Goal: Obtain resource: Obtain resource

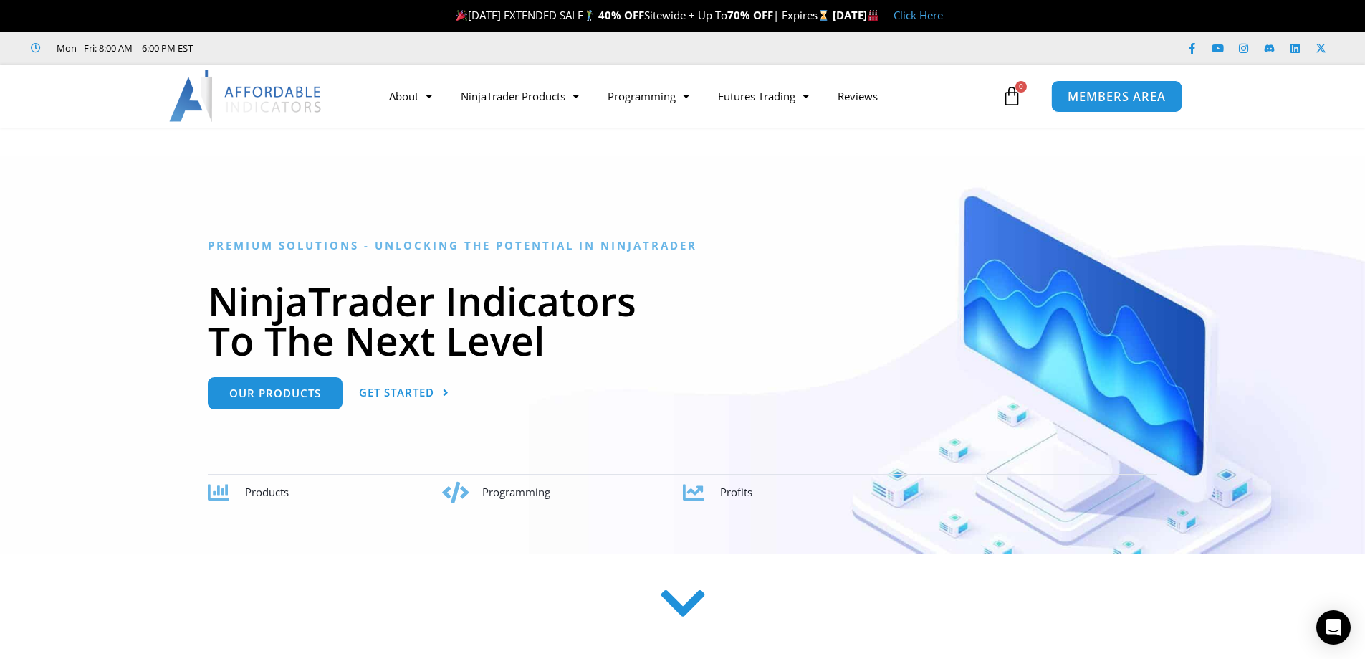
click at [1099, 95] on span "MEMBERS AREA" at bounding box center [1117, 96] width 98 height 12
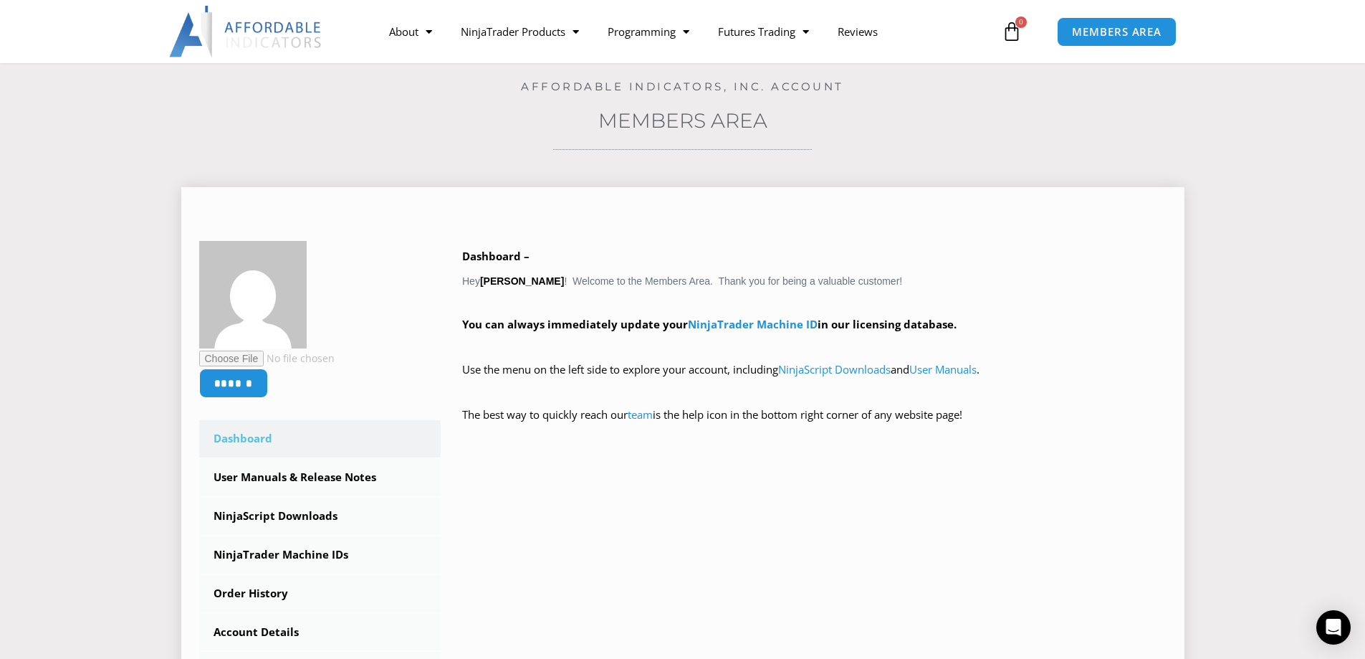
scroll to position [143, 0]
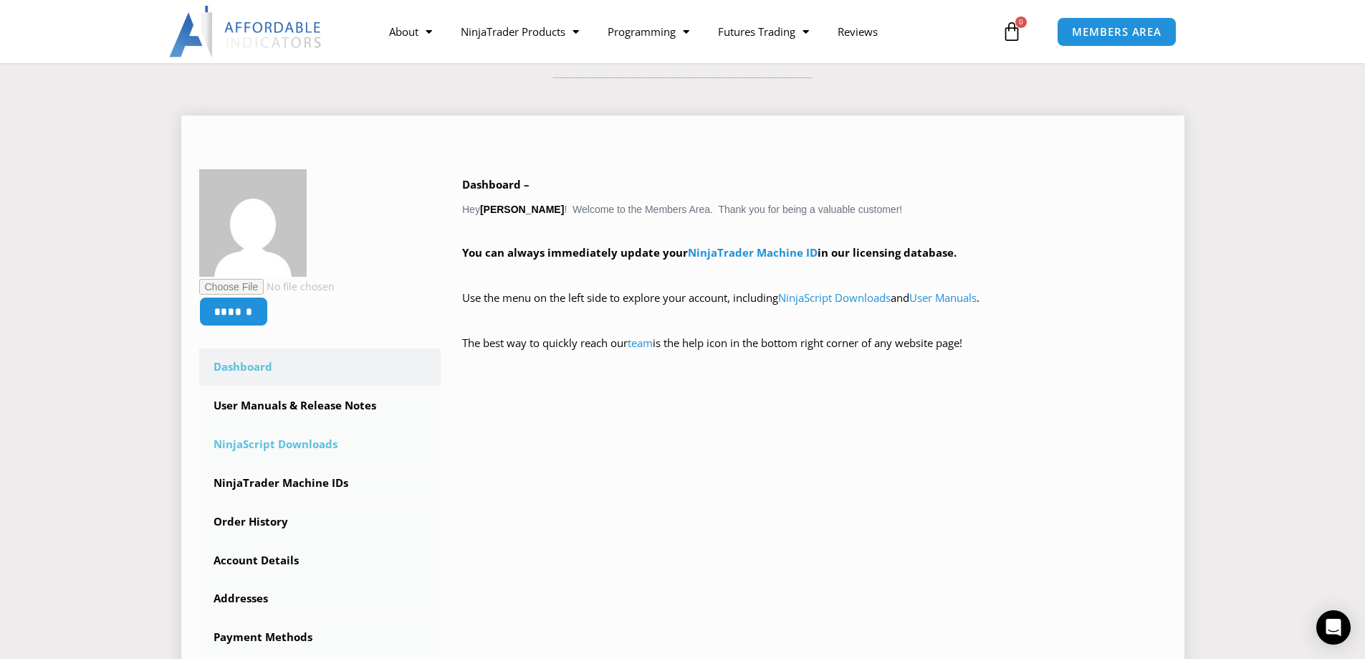
click at [311, 444] on link "NinjaScript Downloads" at bounding box center [320, 444] width 242 height 37
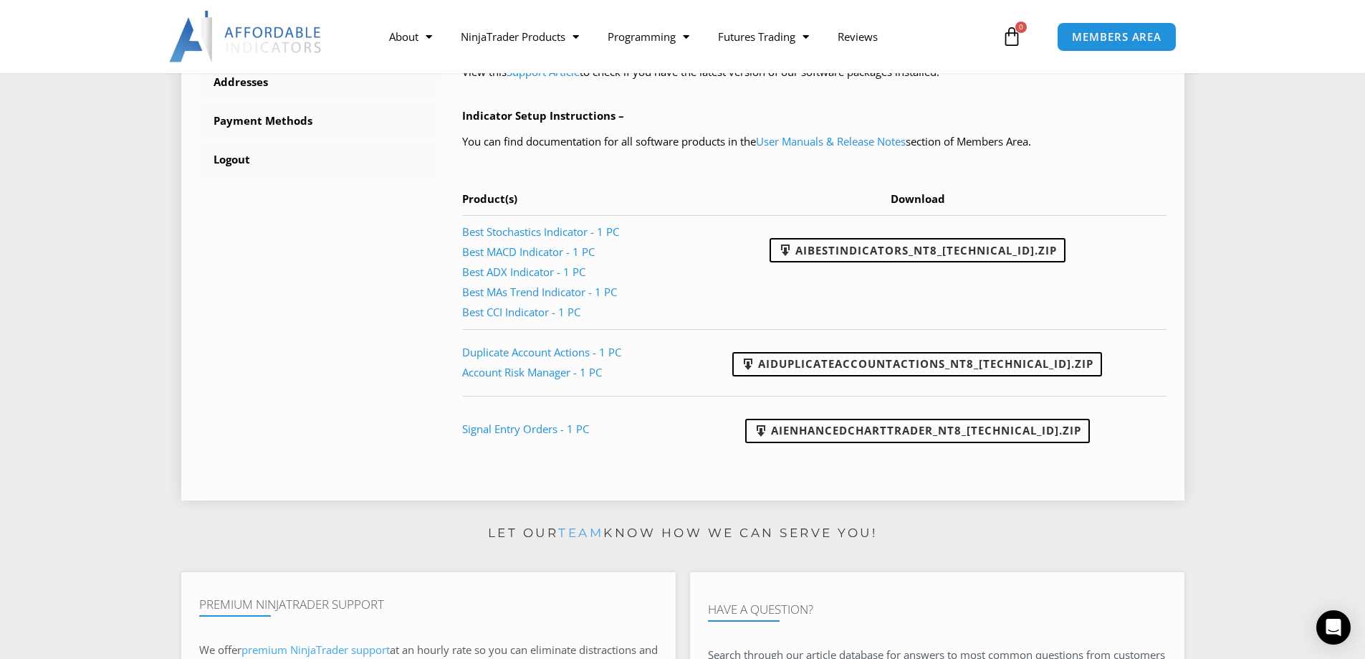
scroll to position [860, 0]
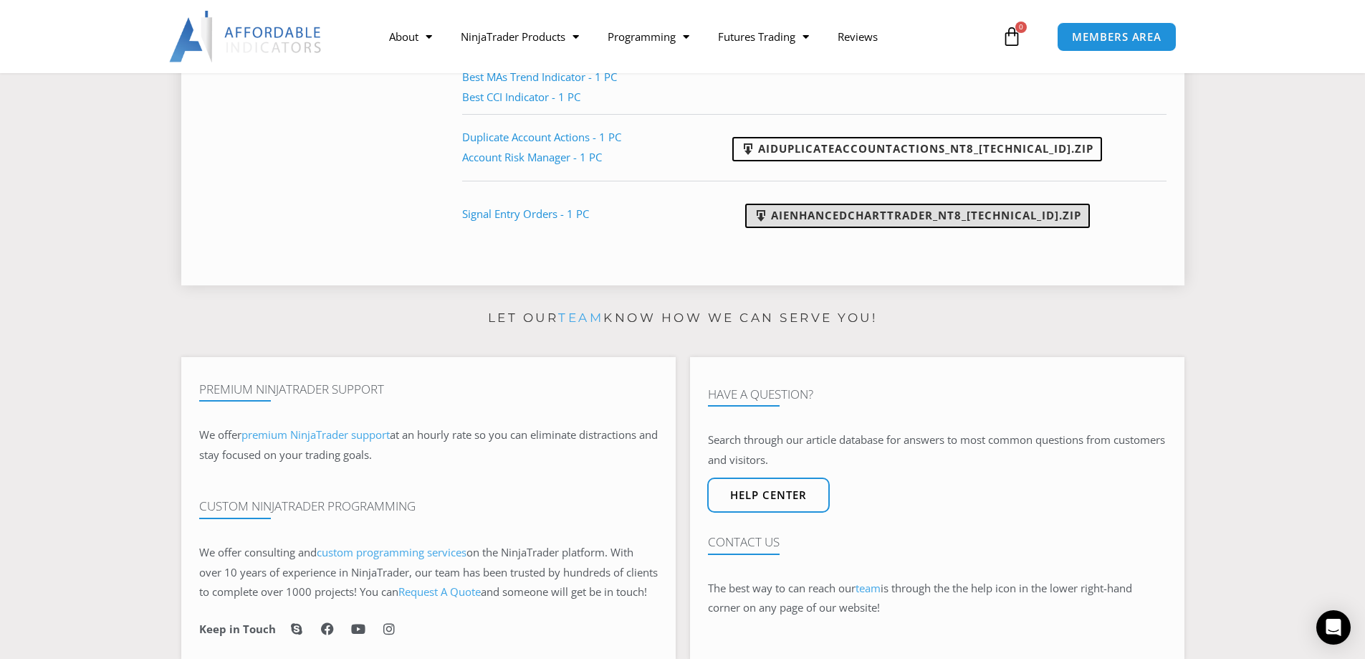
click at [904, 216] on link "AIEnhancedChartTrader_NT8_25.1.31.1.zip" at bounding box center [917, 216] width 345 height 24
click at [496, 219] on link "Signal Entry Orders - 1 PC" at bounding box center [525, 213] width 127 height 14
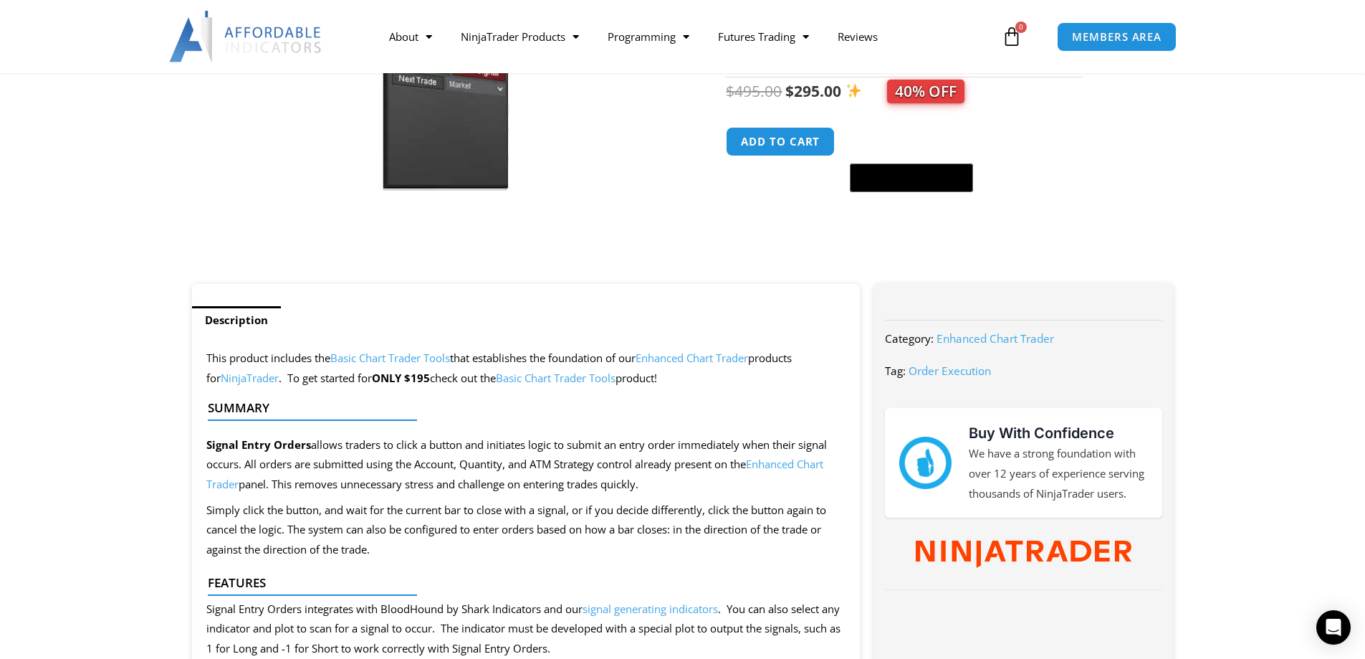
scroll to position [502, 0]
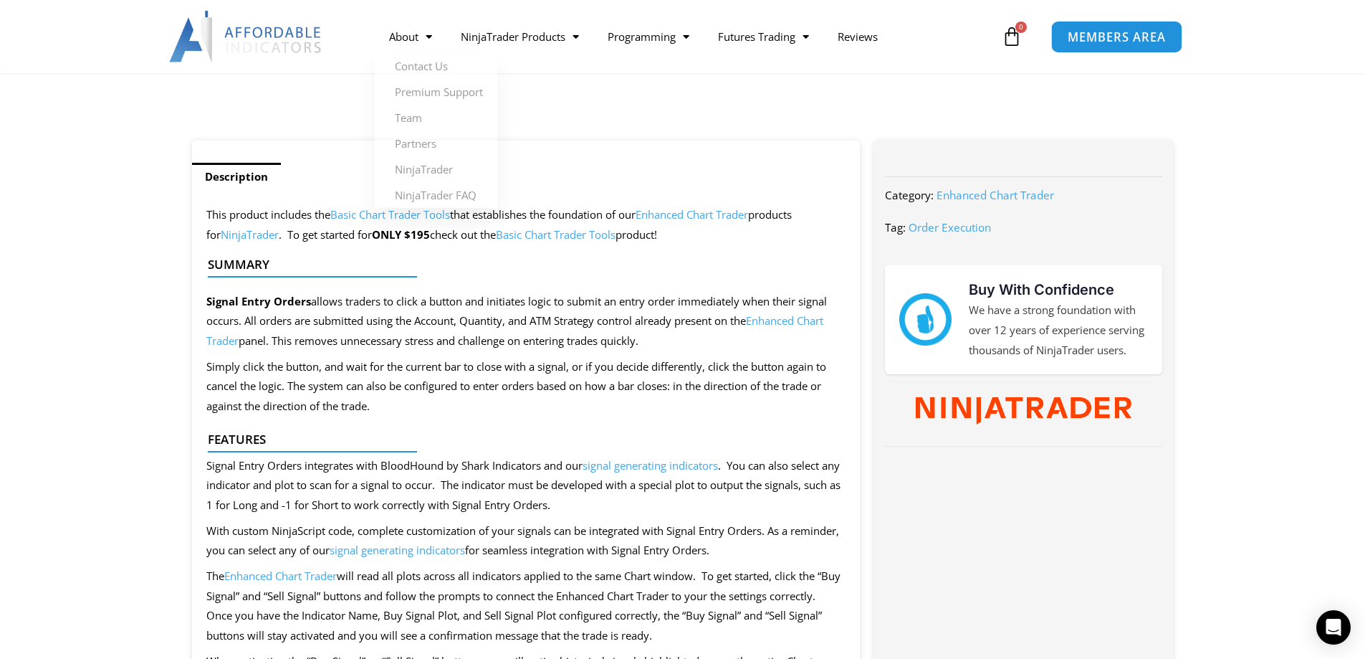
click at [1110, 38] on span "MEMBERS AREA" at bounding box center [1117, 37] width 98 height 12
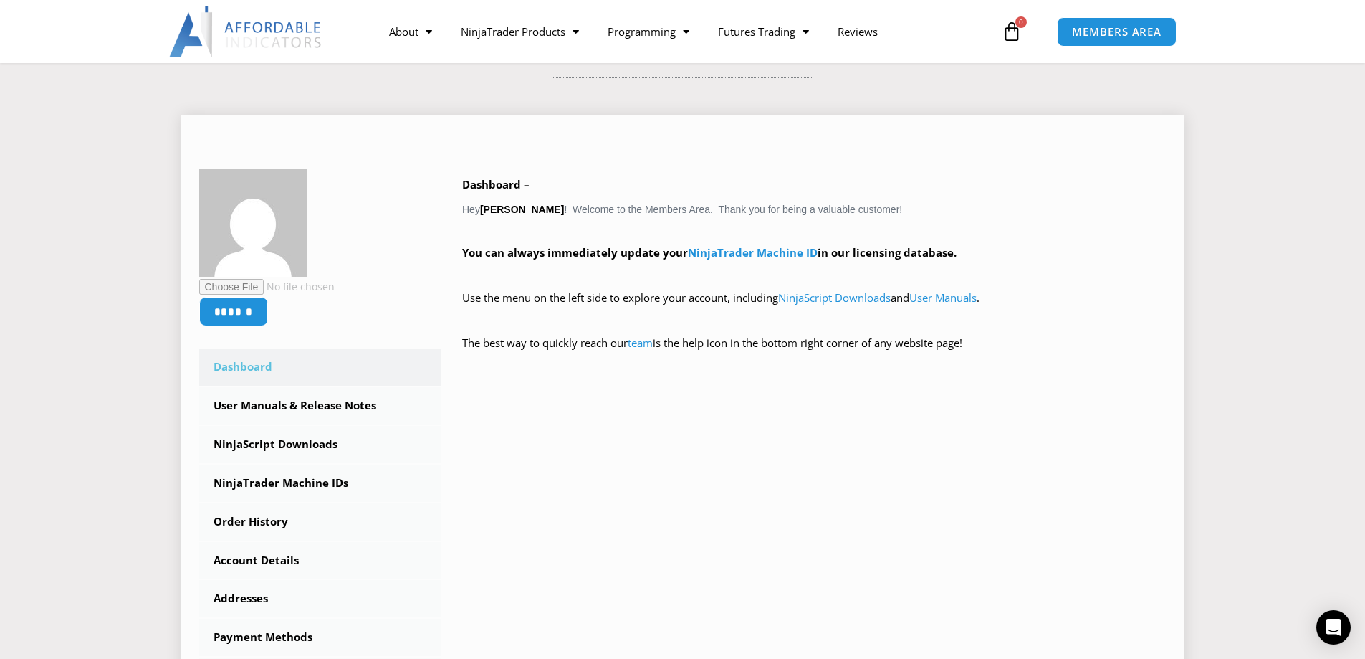
scroll to position [215, 0]
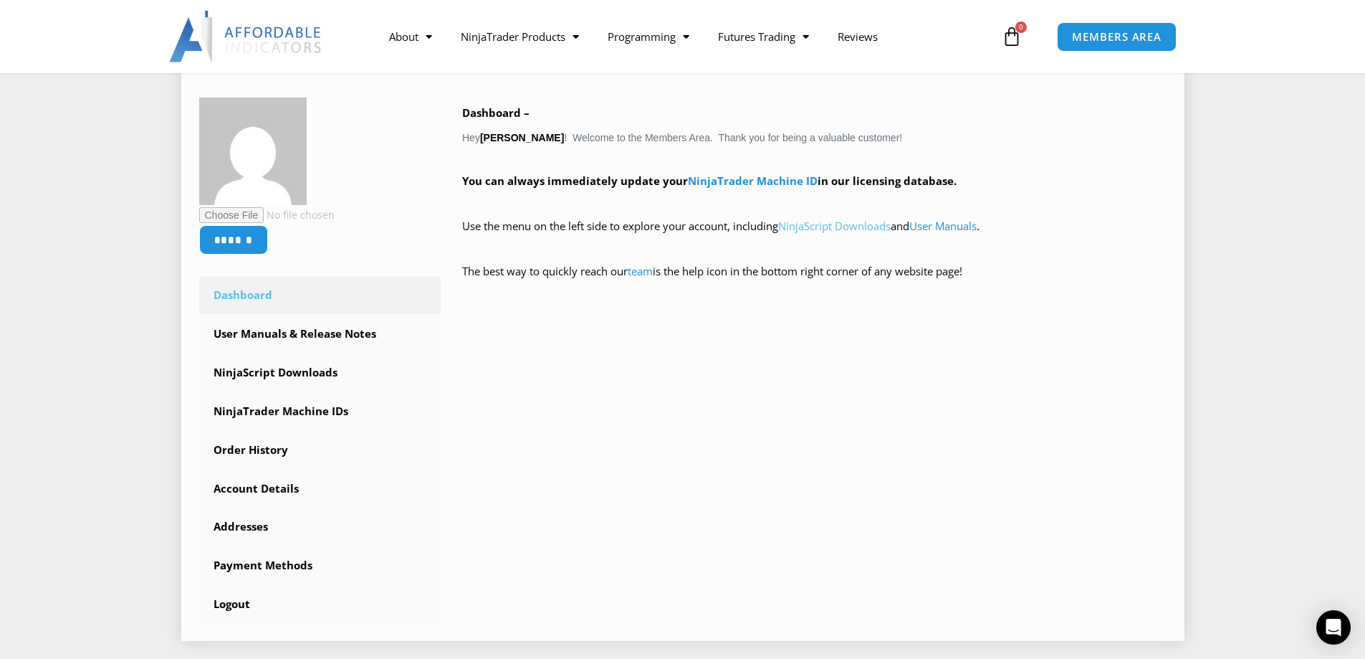
click at [847, 225] on link "NinjaScript Downloads" at bounding box center [834, 226] width 113 height 14
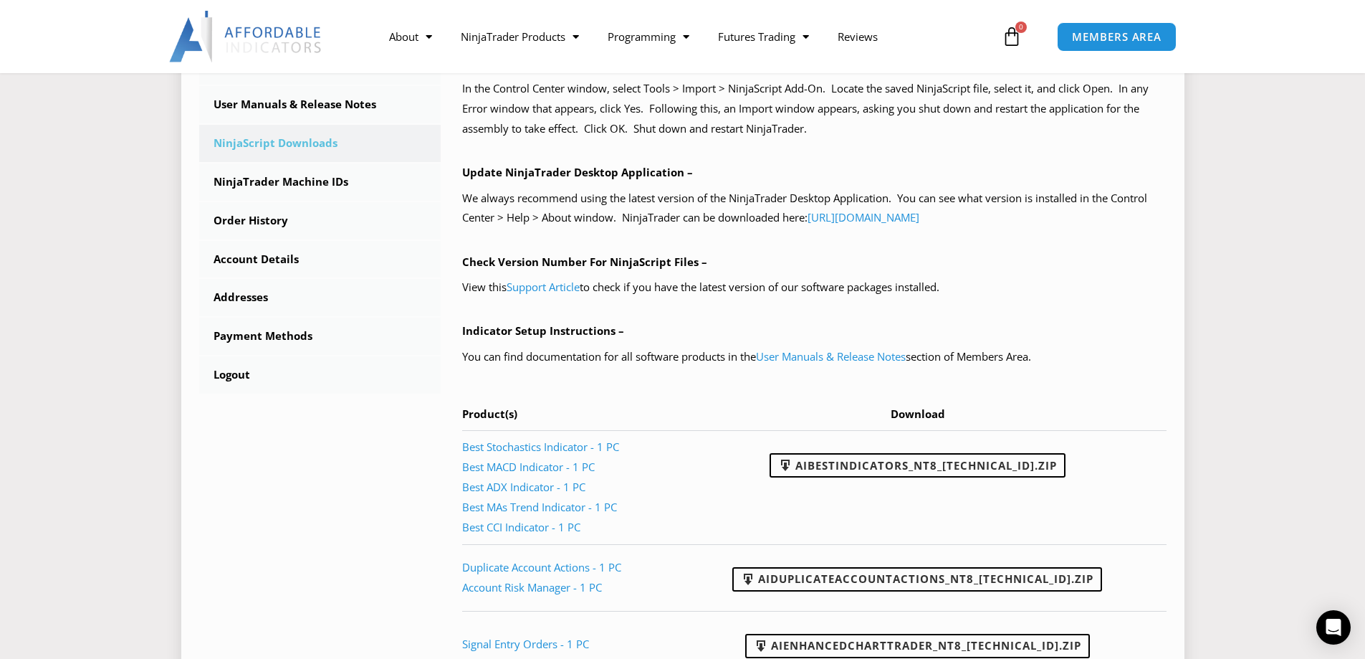
scroll to position [645, 0]
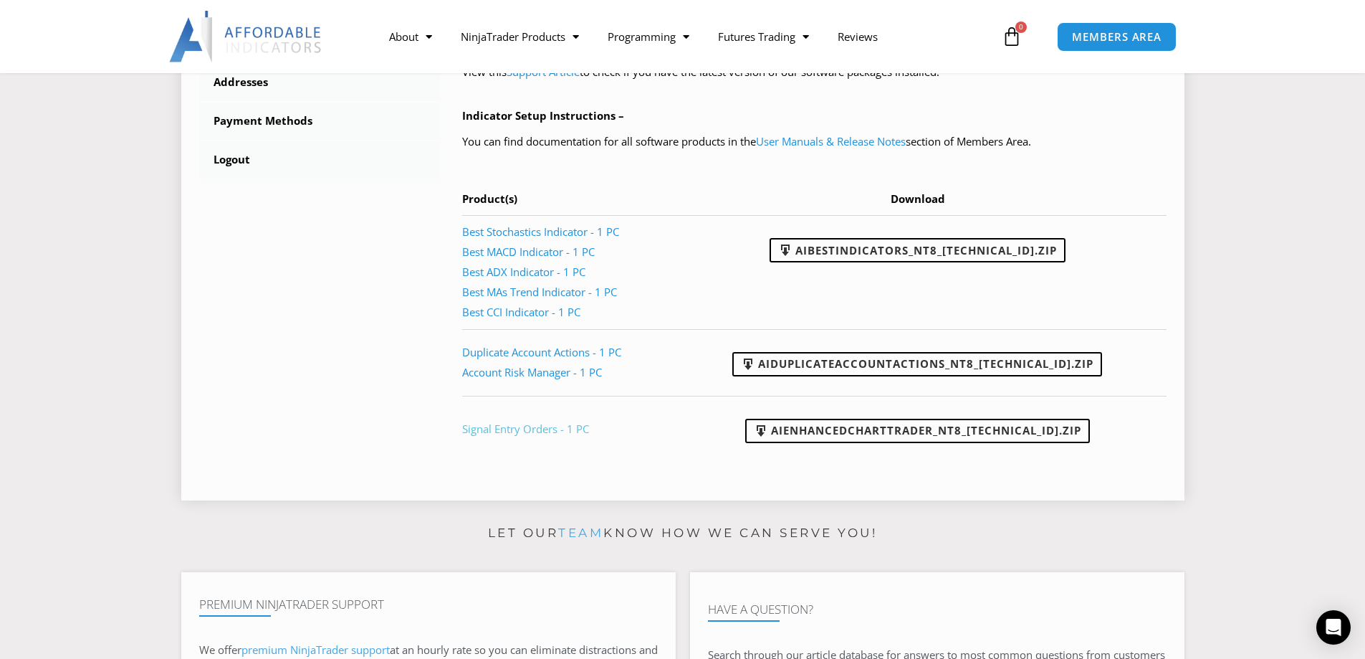
click at [548, 425] on link "Signal Entry Orders - 1 PC" at bounding box center [525, 428] width 127 height 14
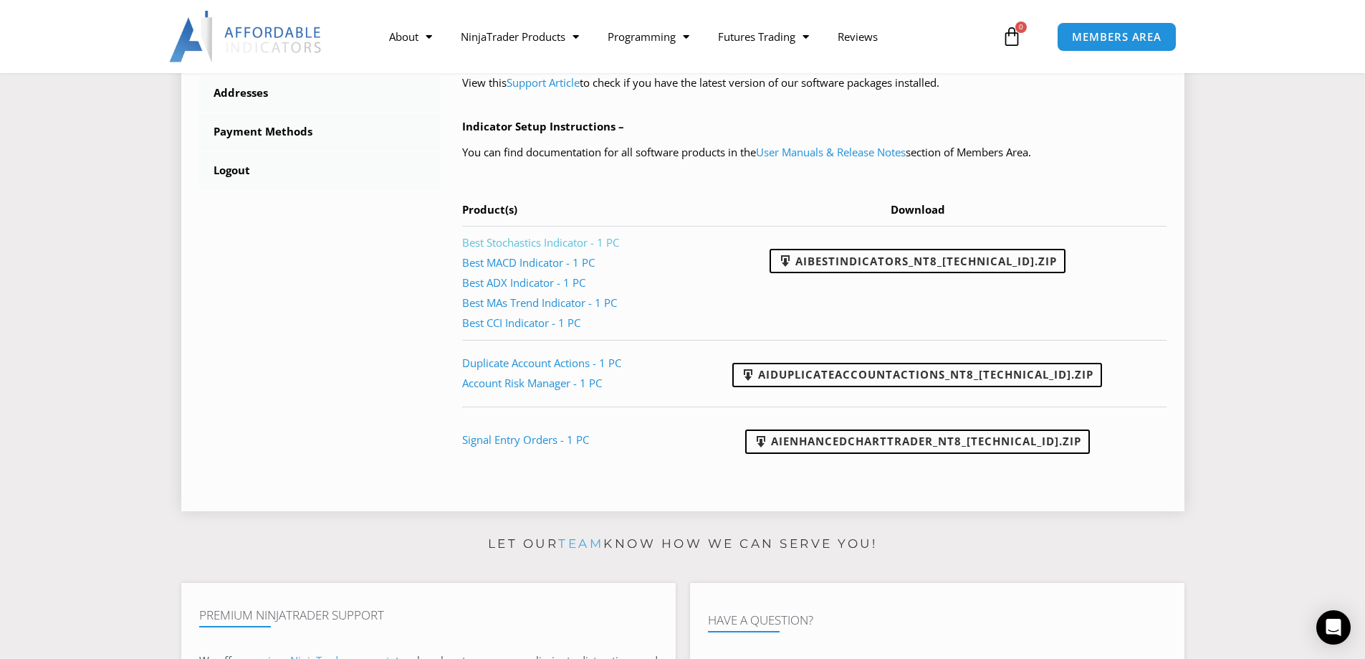
scroll to position [419, 0]
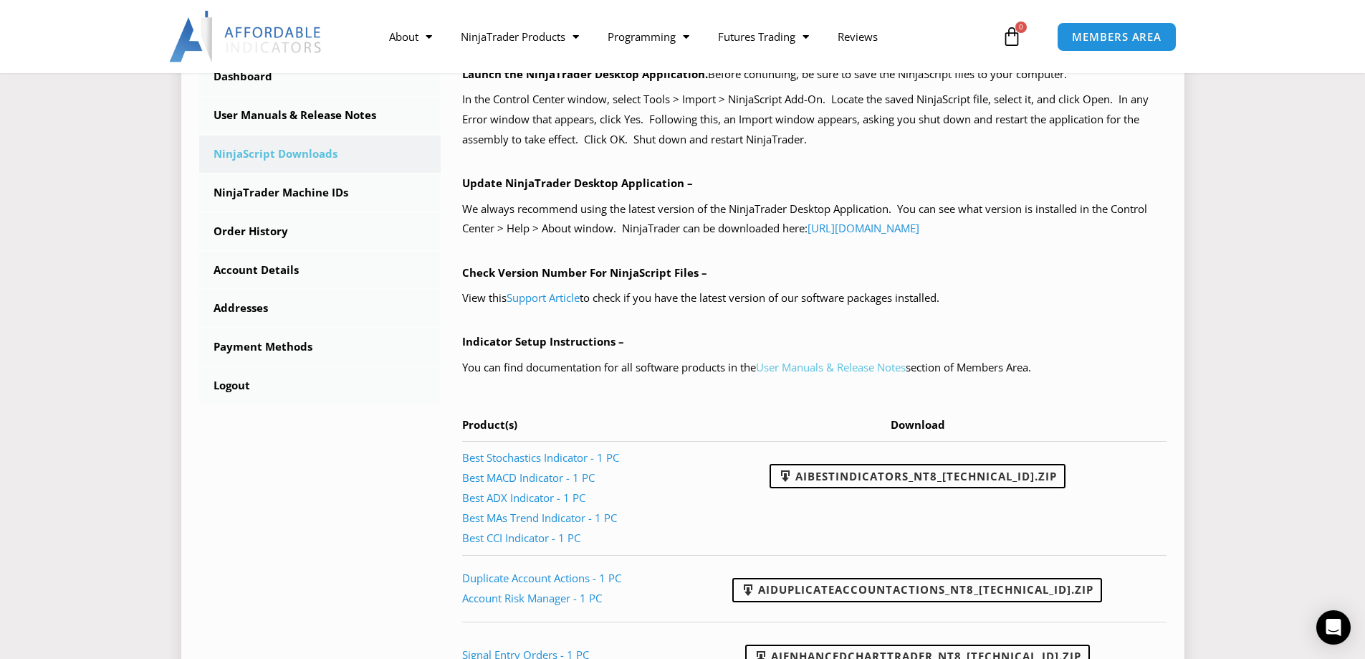
click at [781, 368] on link "User Manuals & Release Notes" at bounding box center [831, 367] width 150 height 14
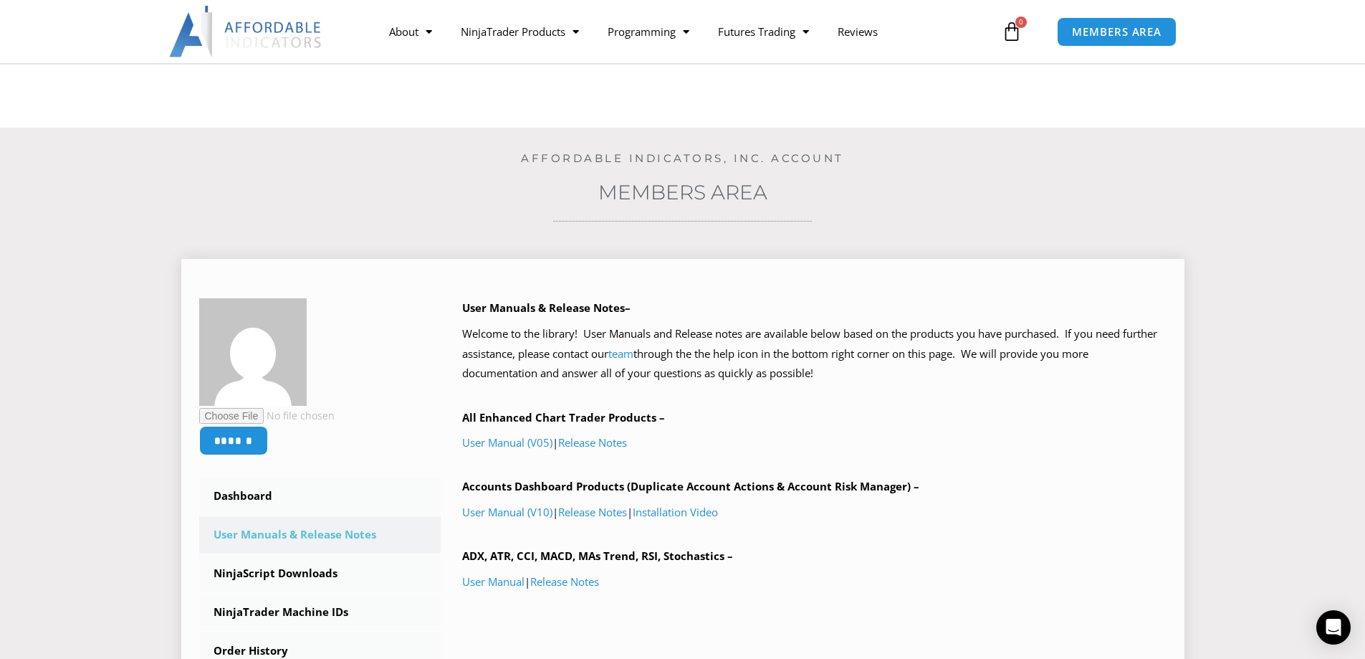
scroll to position [72, 0]
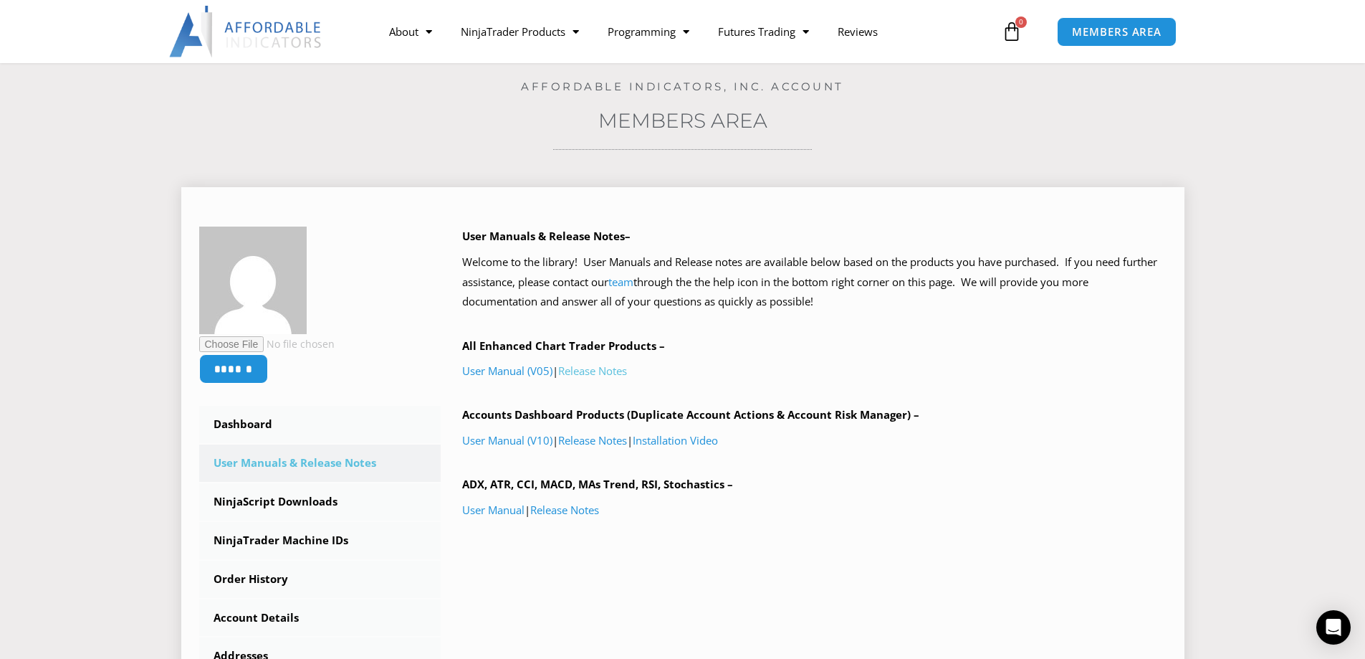
click at [581, 366] on link "Release Notes" at bounding box center [592, 370] width 69 height 14
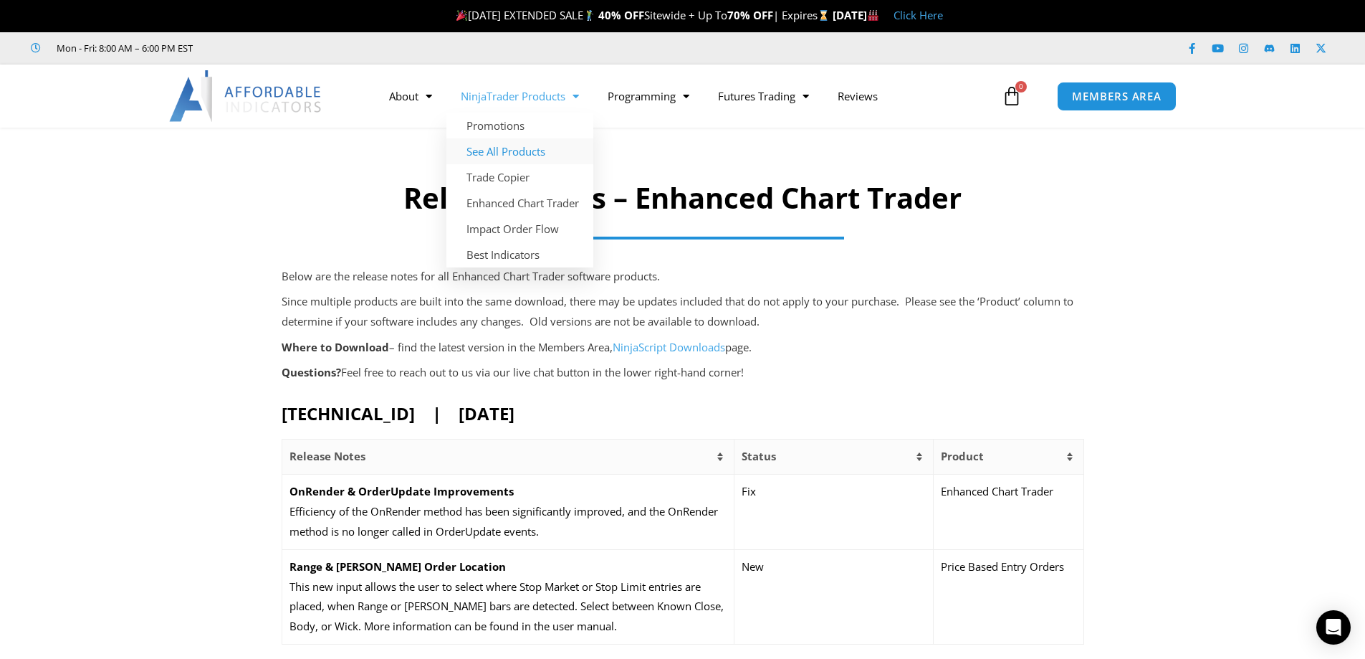
click at [509, 146] on link "See All Products" at bounding box center [520, 151] width 147 height 26
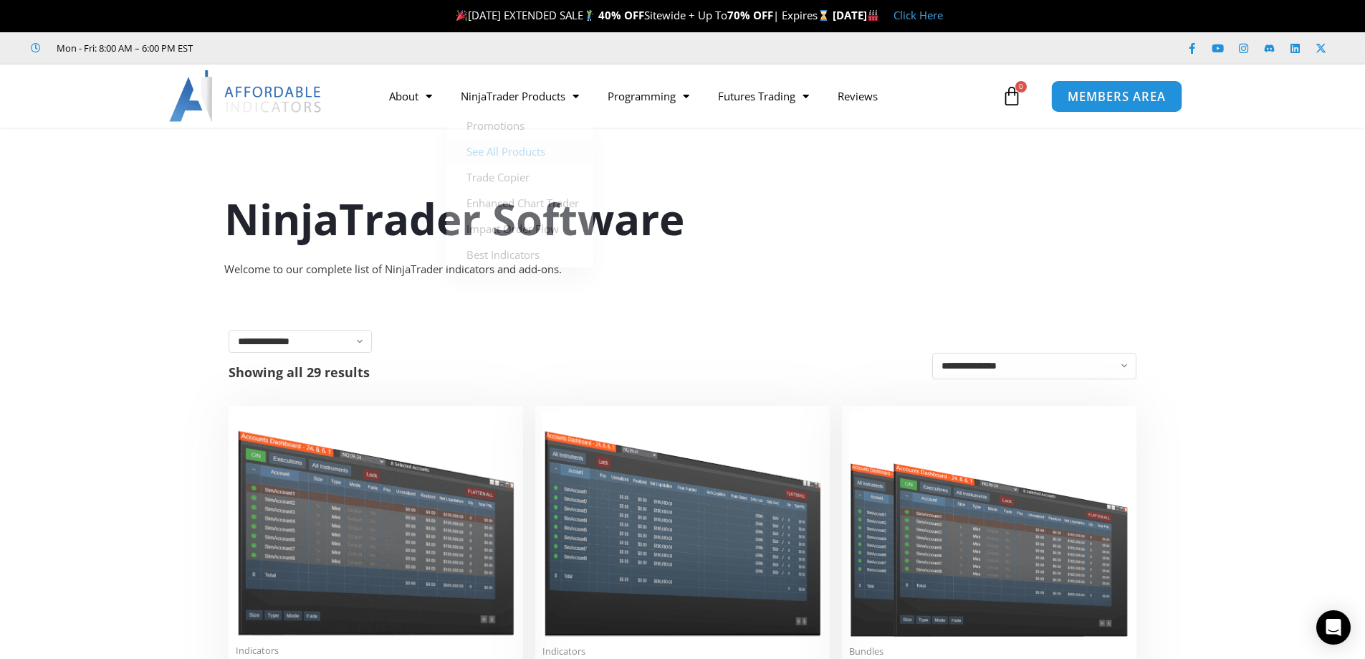
click at [1082, 102] on span "MEMBERS AREA" at bounding box center [1117, 96] width 98 height 12
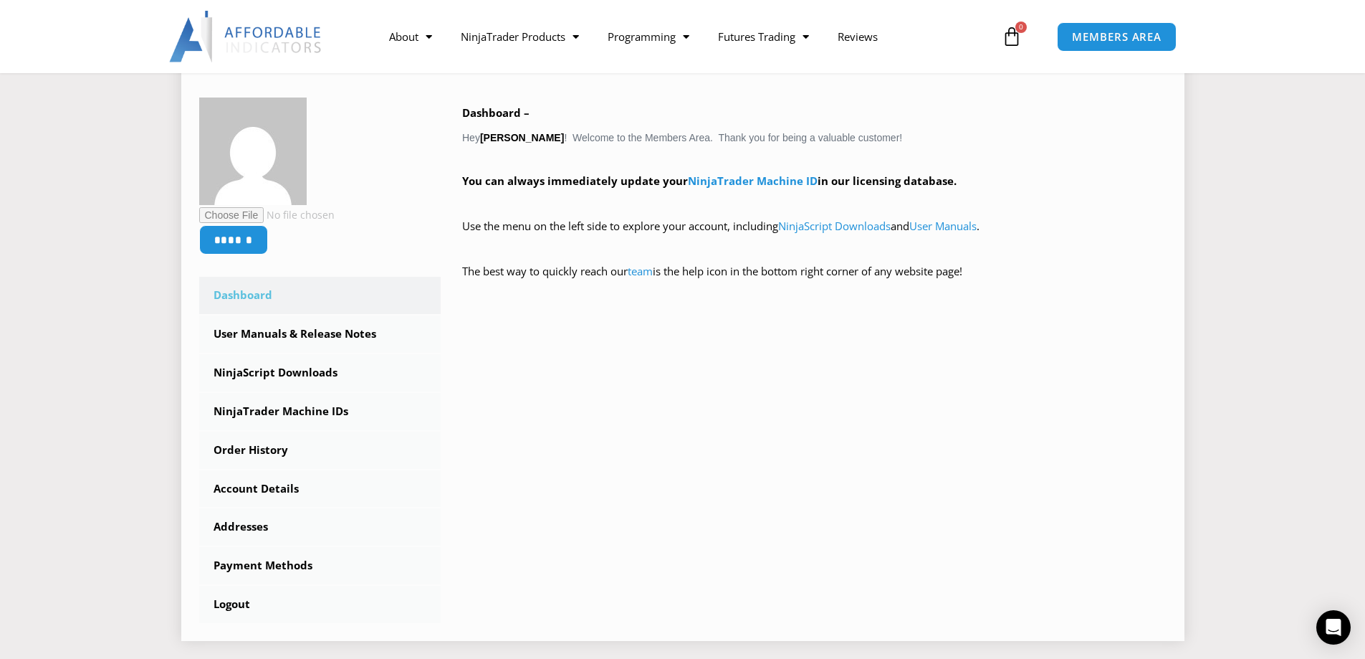
scroll to position [287, 0]
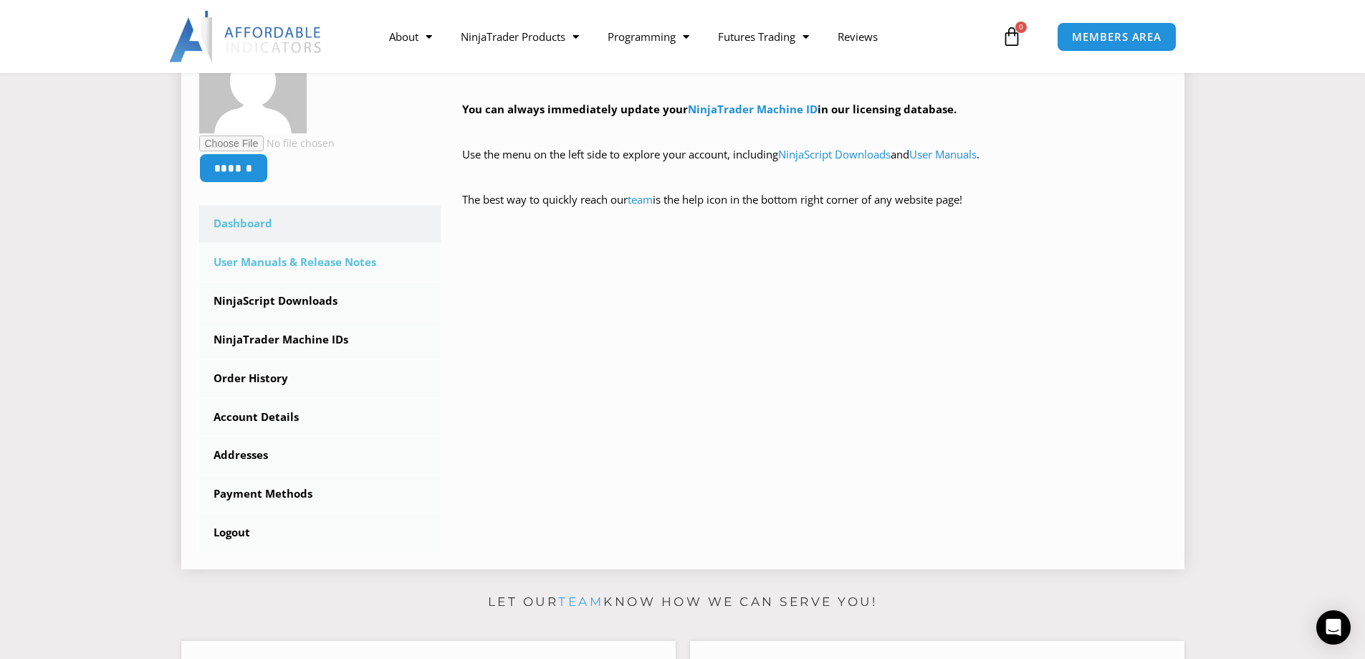
click at [264, 259] on link "User Manuals & Release Notes" at bounding box center [320, 262] width 242 height 37
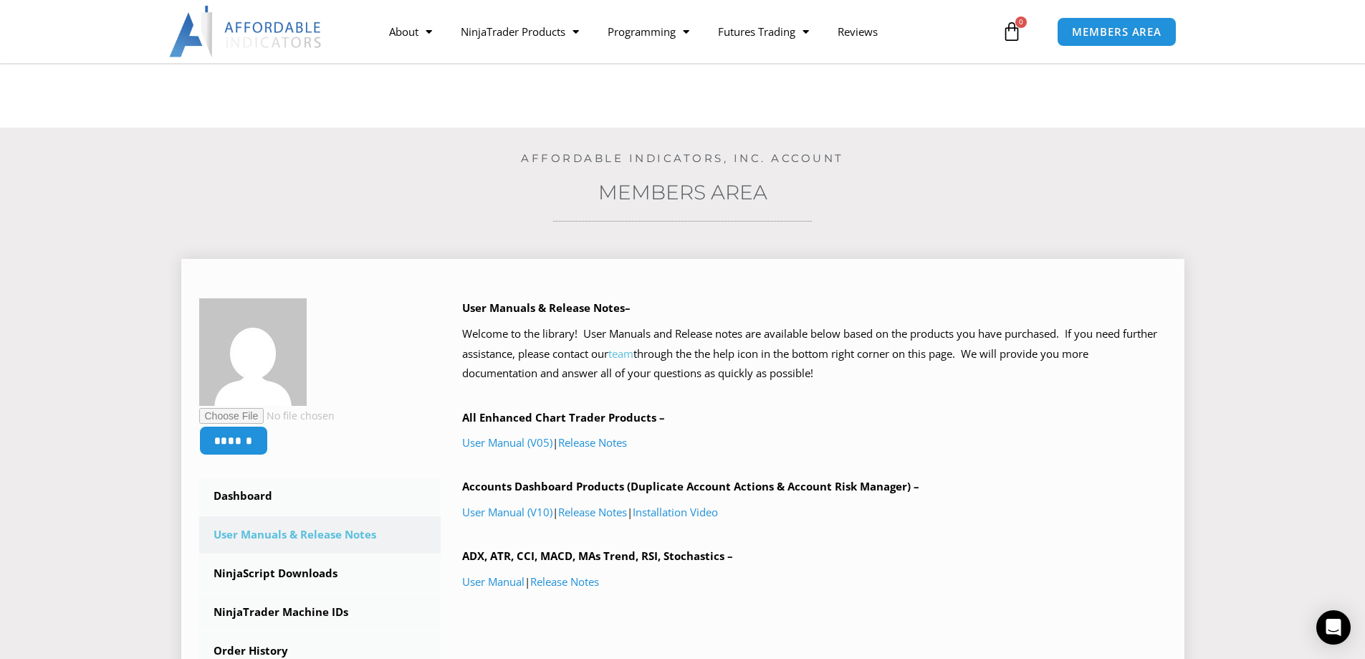
scroll to position [143, 0]
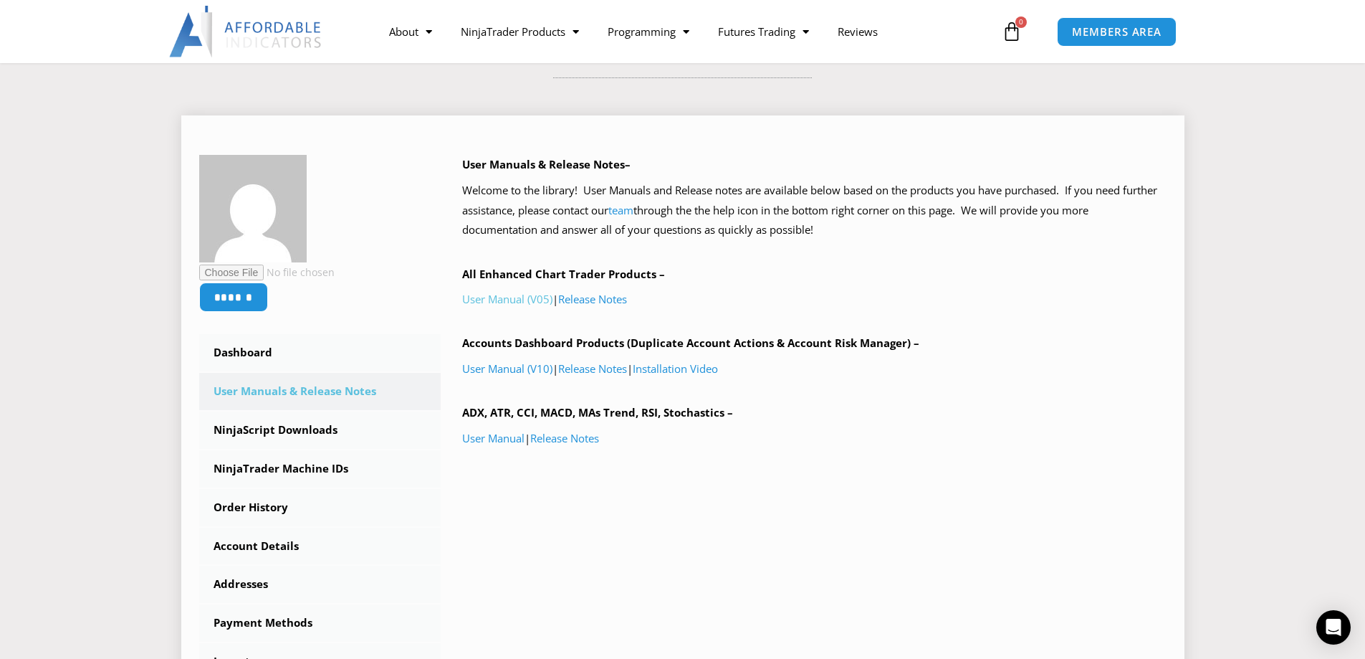
click at [489, 300] on link "User Manual (V05)" at bounding box center [507, 299] width 90 height 14
